Goal: Purchase product/service

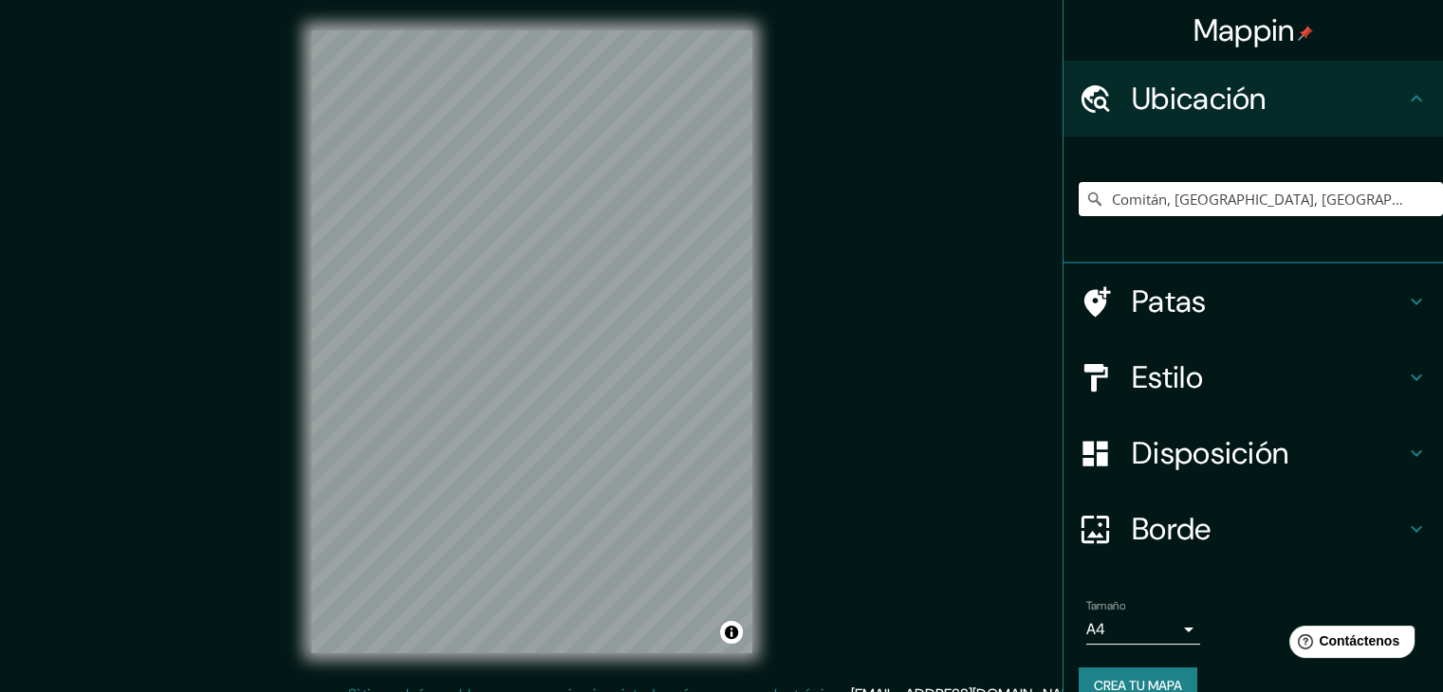
click at [1142, 187] on input "Comitán, [GEOGRAPHIC_DATA], [GEOGRAPHIC_DATA]" at bounding box center [1260, 199] width 364 height 34
click at [1303, 213] on input "Comitán, [GEOGRAPHIC_DATA], [GEOGRAPHIC_DATA]" at bounding box center [1260, 199] width 364 height 34
click at [1293, 213] on input "Comitán, [GEOGRAPHIC_DATA], [GEOGRAPHIC_DATA]" at bounding box center [1260, 199] width 364 height 34
click at [1260, 210] on input "Comitán, [GEOGRAPHIC_DATA], [GEOGRAPHIC_DATA]" at bounding box center [1260, 199] width 364 height 34
drag, startPoint x: 1282, startPoint y: 213, endPoint x: 1282, endPoint y: 229, distance: 15.2
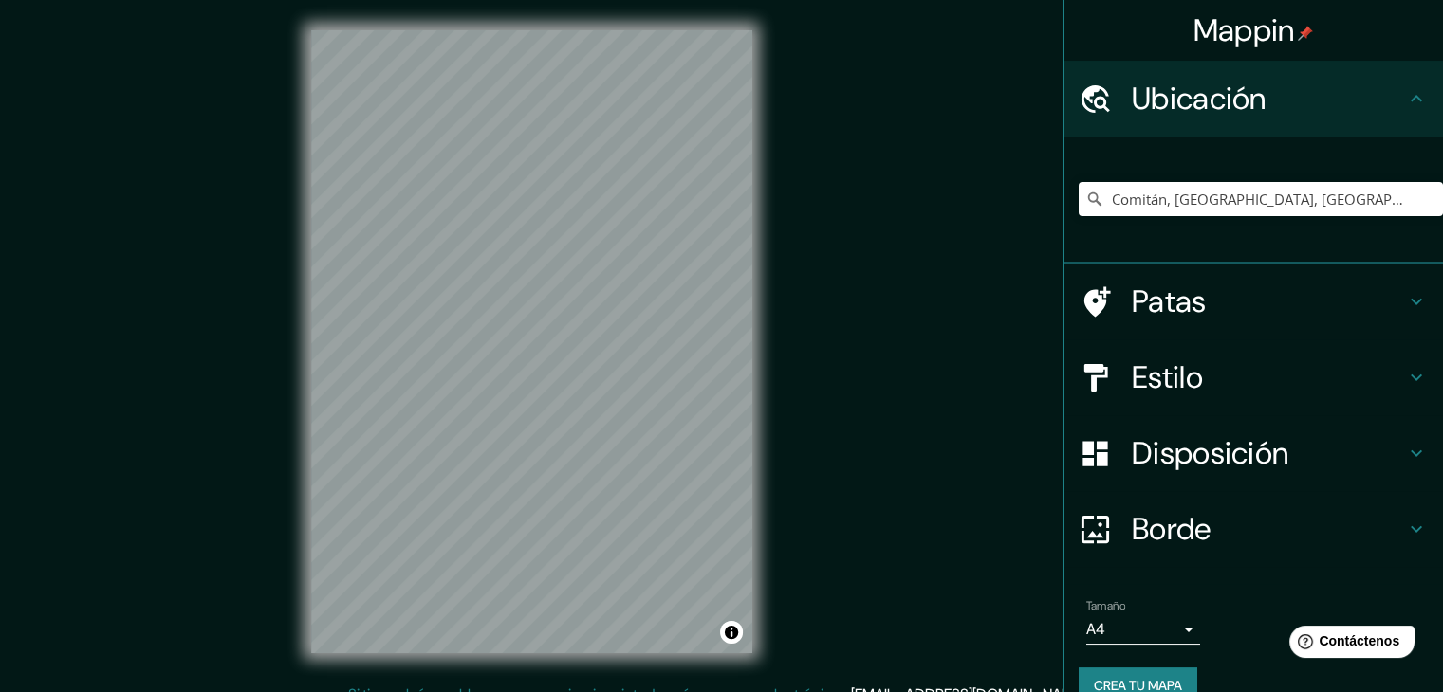
click at [1282, 214] on div "Comitán, [GEOGRAPHIC_DATA], [GEOGRAPHIC_DATA]" at bounding box center [1260, 199] width 364 height 95
click at [1238, 185] on input "Comitán, [GEOGRAPHIC_DATA], [GEOGRAPHIC_DATA]" at bounding box center [1260, 199] width 364 height 34
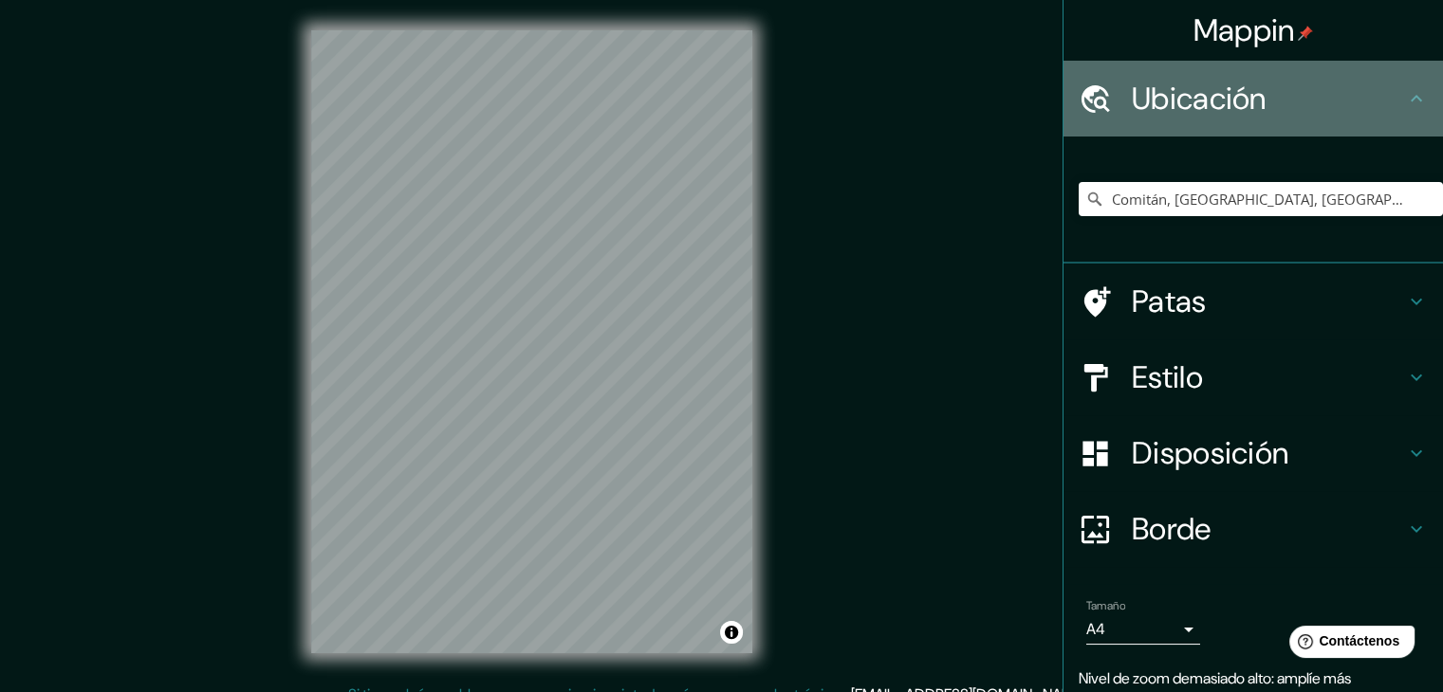
click at [1411, 101] on icon at bounding box center [1416, 98] width 23 height 23
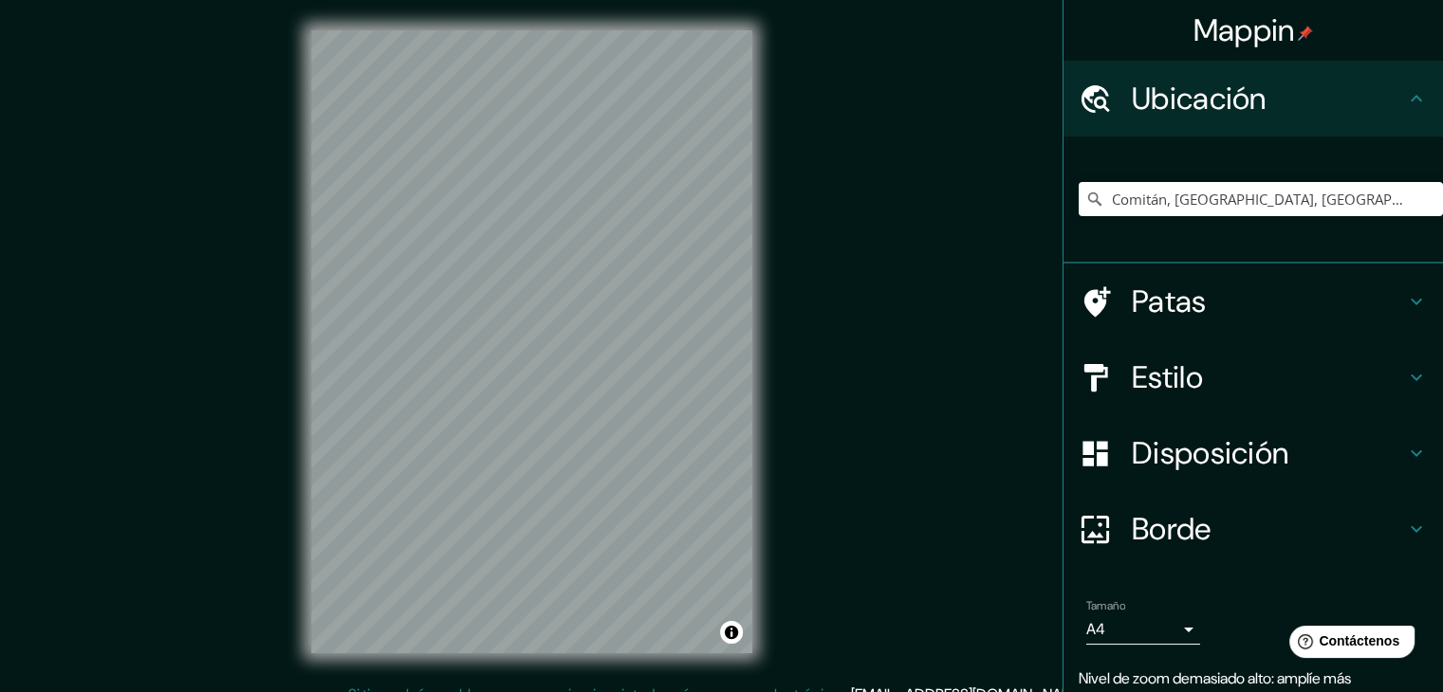
click at [1400, 111] on div "Ubicación" at bounding box center [1252, 99] width 379 height 76
click at [1307, 201] on input "Comitán, [GEOGRAPHIC_DATA], [GEOGRAPHIC_DATA]" at bounding box center [1260, 199] width 364 height 34
drag, startPoint x: 1281, startPoint y: 200, endPoint x: 1011, endPoint y: 214, distance: 270.7
click at [1011, 214] on div "Mappin Ubicación Comitán, [GEOGRAPHIC_DATA], [GEOGRAPHIC_DATA] Patas Estilo Dis…" at bounding box center [721, 357] width 1443 height 714
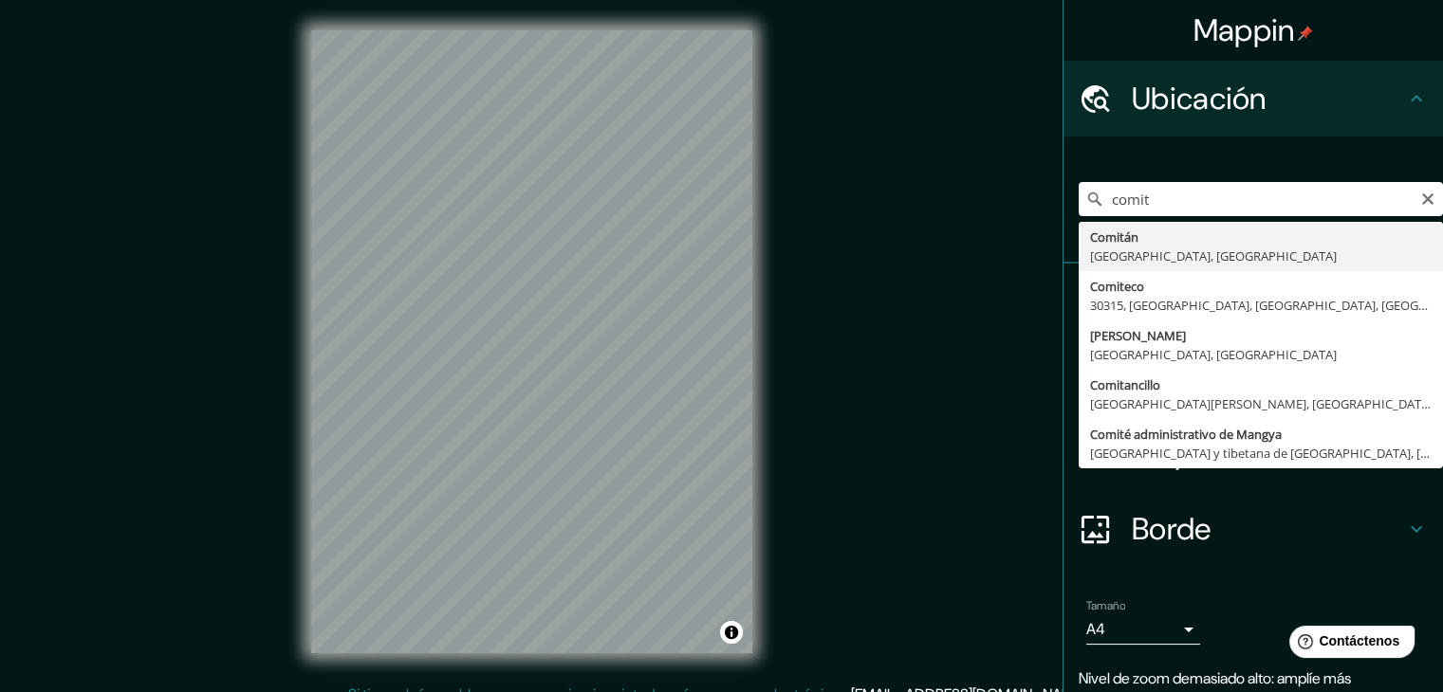
type input "Comitán, [GEOGRAPHIC_DATA], [GEOGRAPHIC_DATA]"
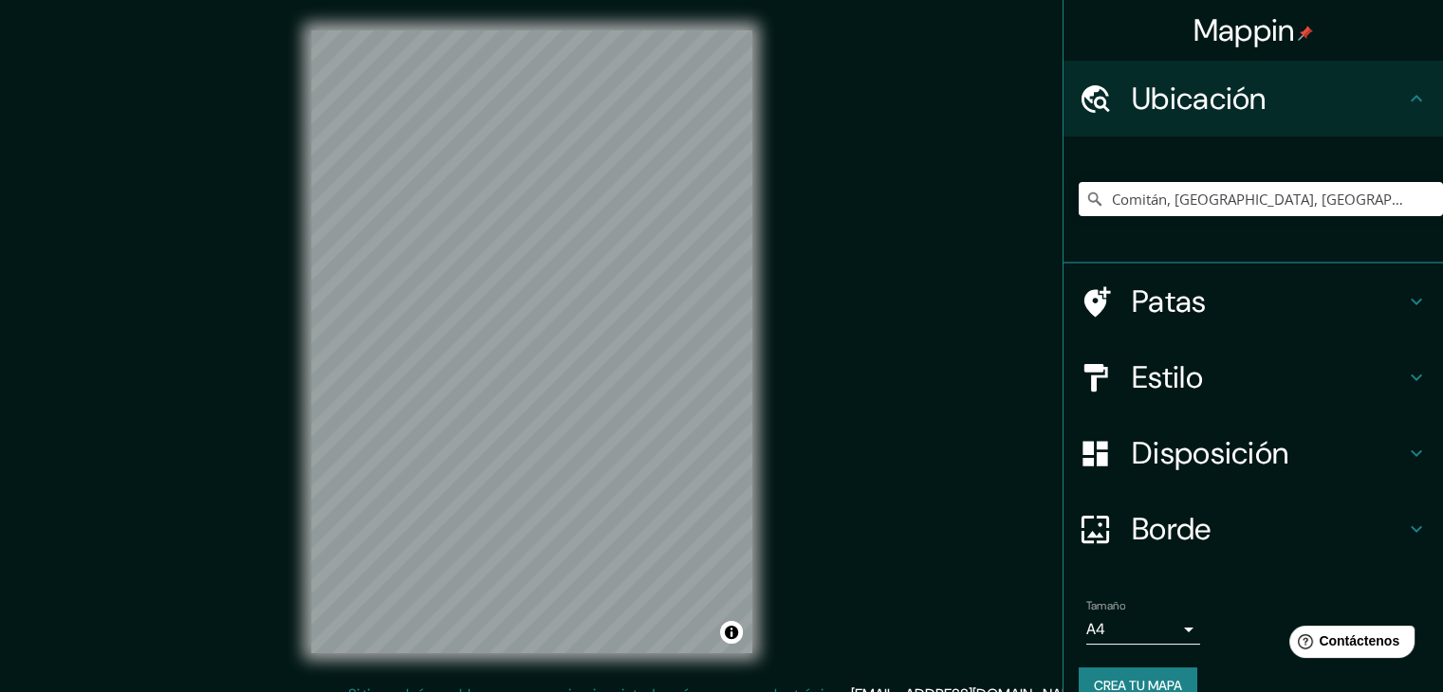
click at [1254, 380] on h4 "Estilo" at bounding box center [1268, 378] width 273 height 38
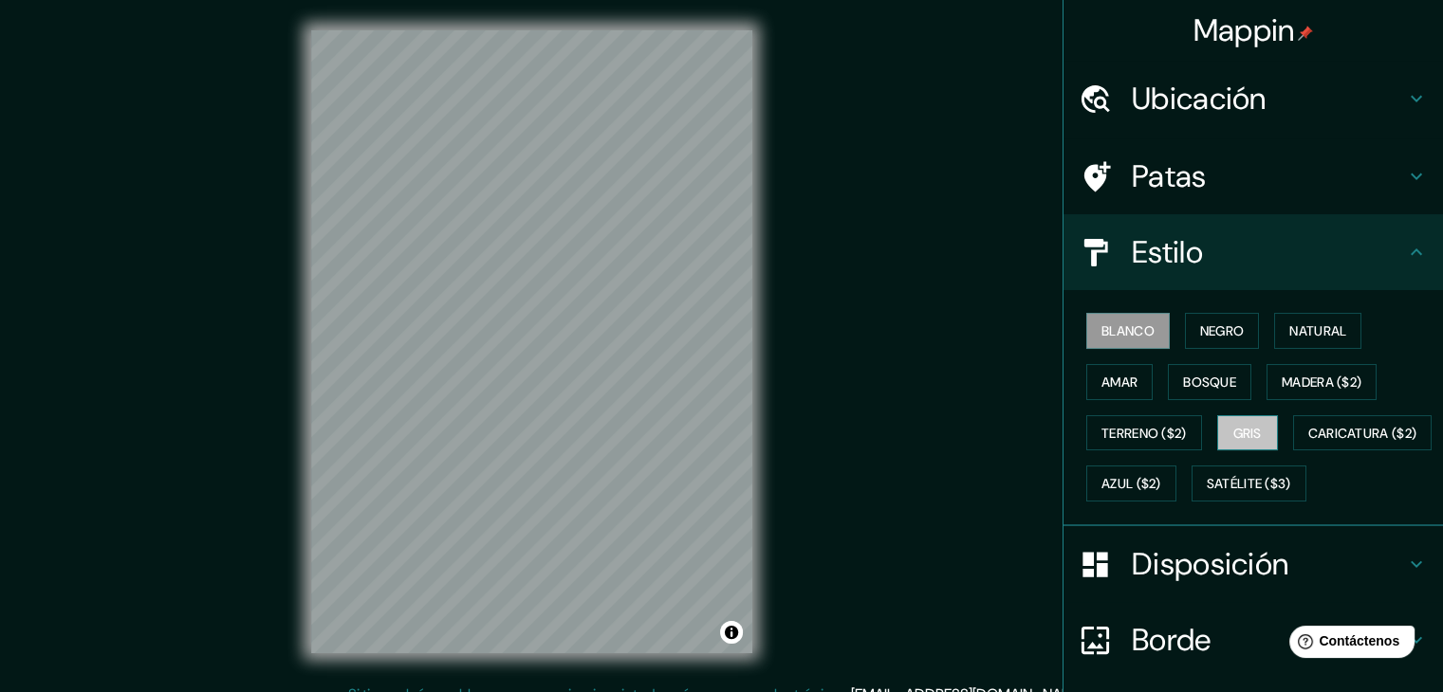
click at [1233, 433] on font "Gris" at bounding box center [1247, 433] width 28 height 17
click at [1123, 327] on font "Blanco" at bounding box center [1127, 330] width 53 height 17
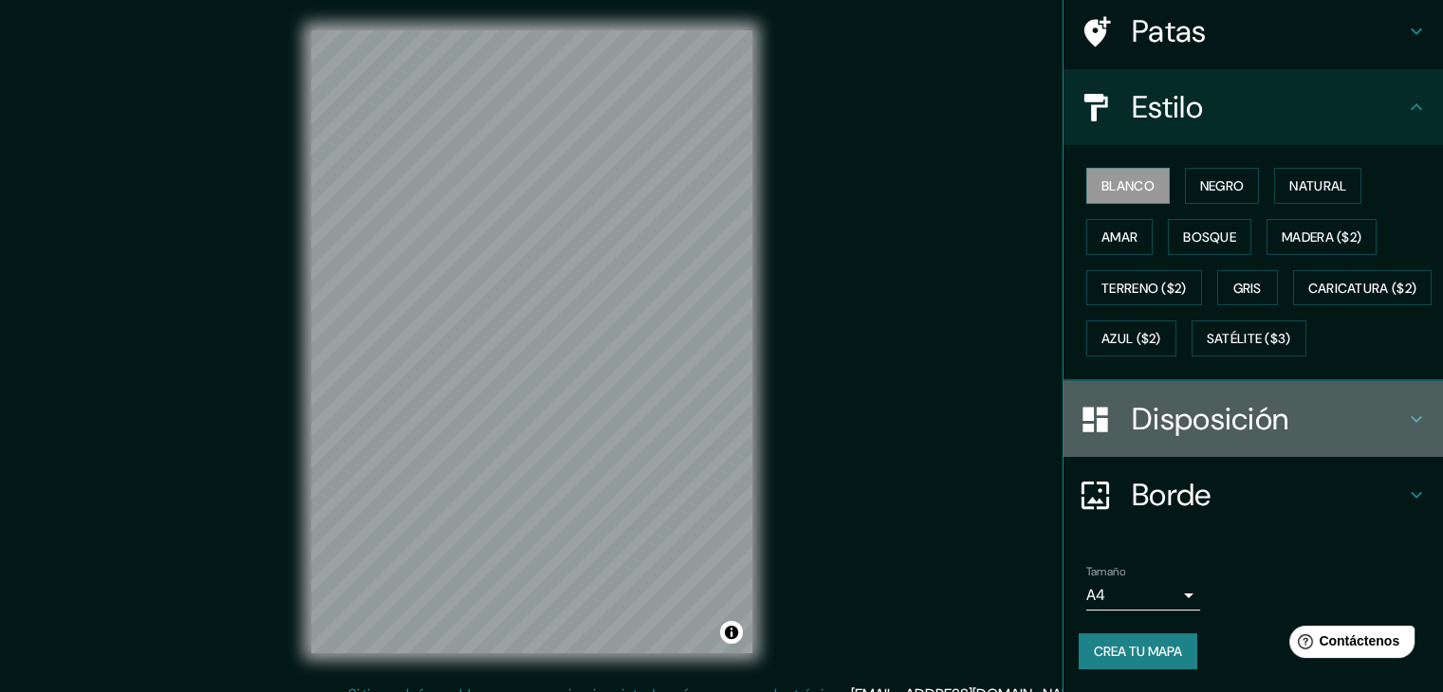
click at [1243, 429] on font "Disposición" at bounding box center [1210, 419] width 156 height 40
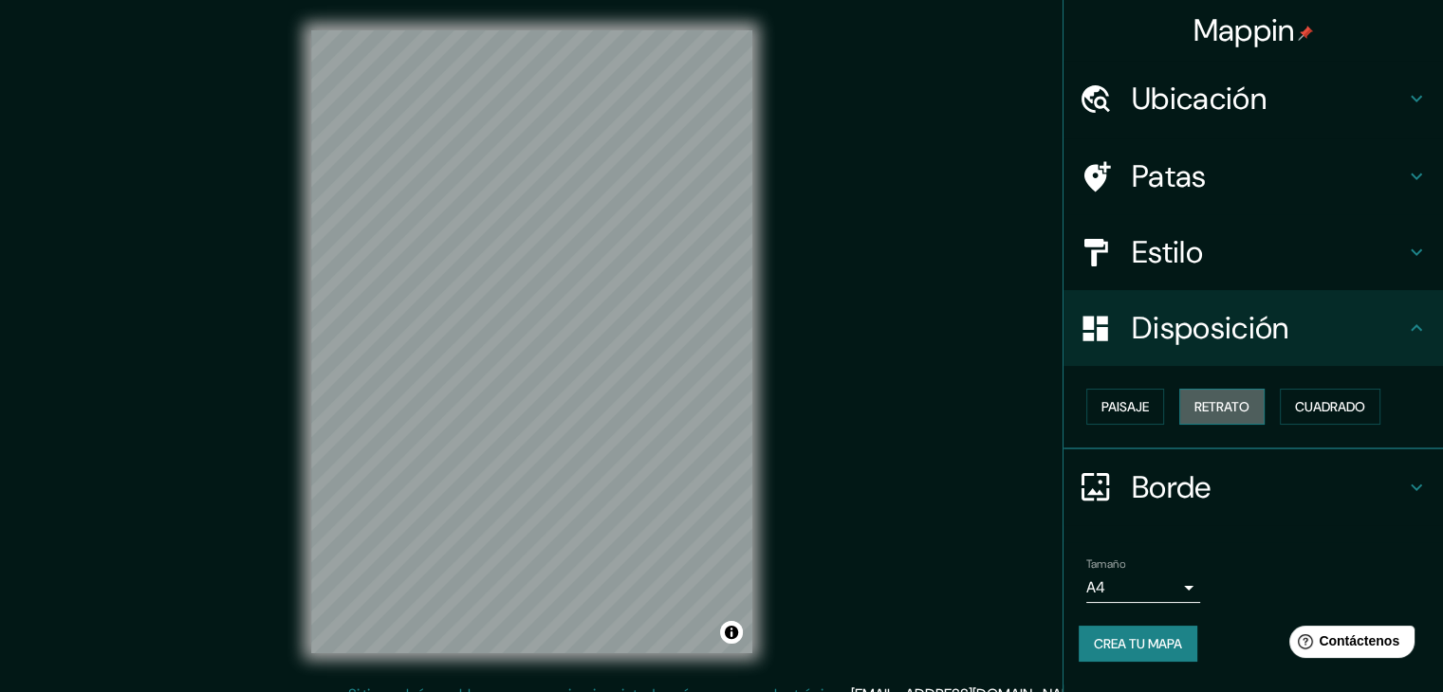
click at [1241, 405] on font "Retrato" at bounding box center [1221, 406] width 55 height 17
click at [1304, 407] on font "Cuadrado" at bounding box center [1330, 406] width 70 height 17
